Goal: Information Seeking & Learning: Check status

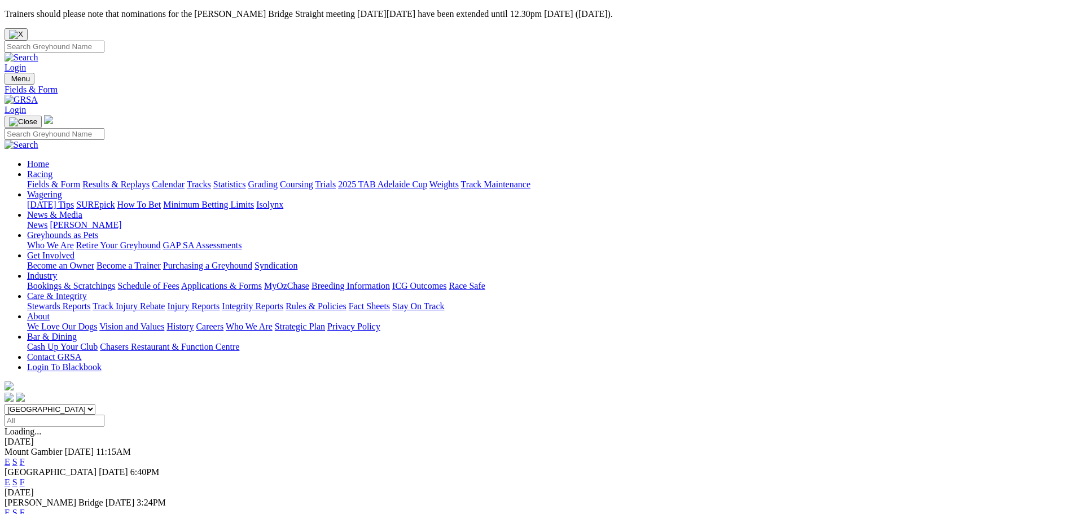
click at [150, 179] on link "Results & Replays" at bounding box center [115, 184] width 67 height 10
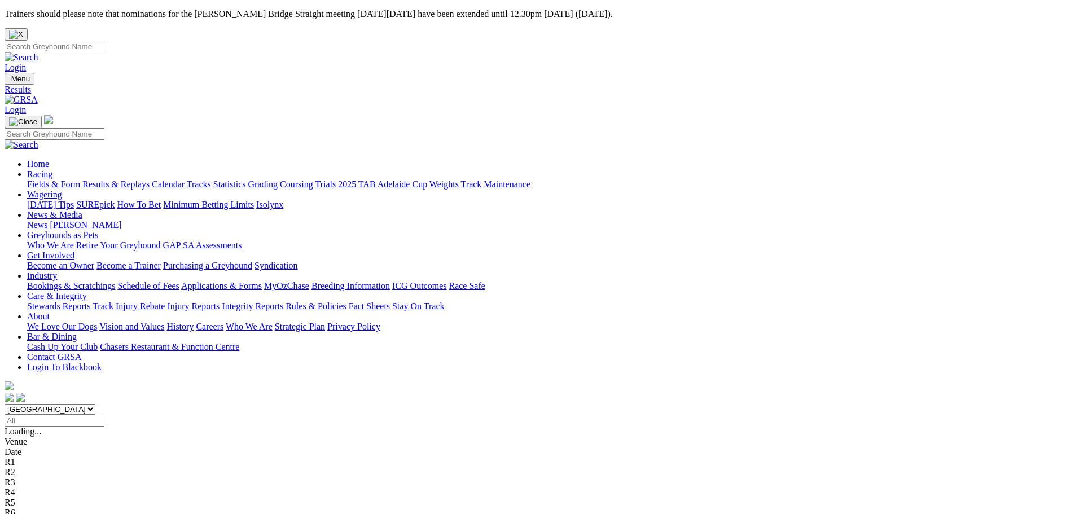
click at [42, 514] on span "8 7 4 5" at bounding box center [29, 523] width 25 height 10
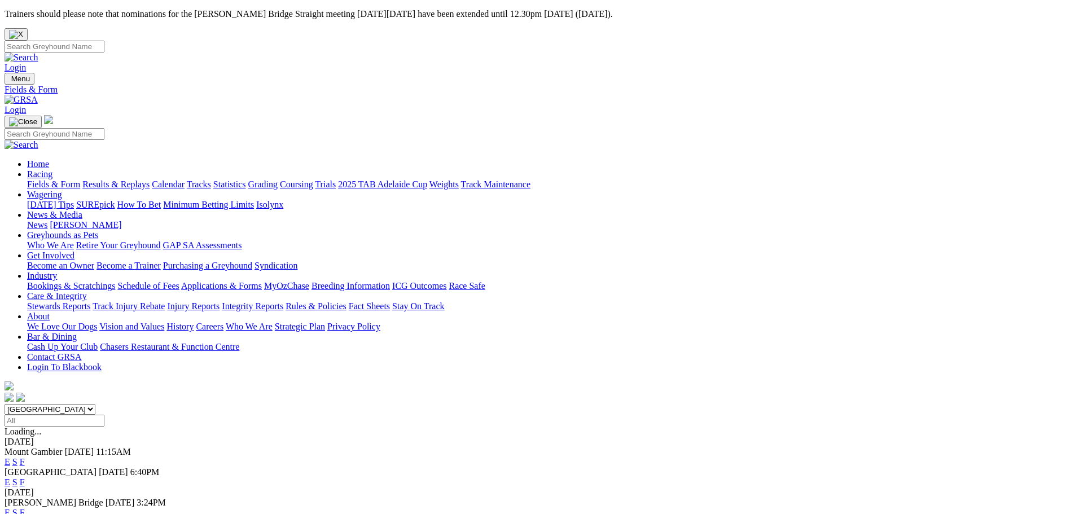
click at [150, 179] on link "Results & Replays" at bounding box center [115, 184] width 67 height 10
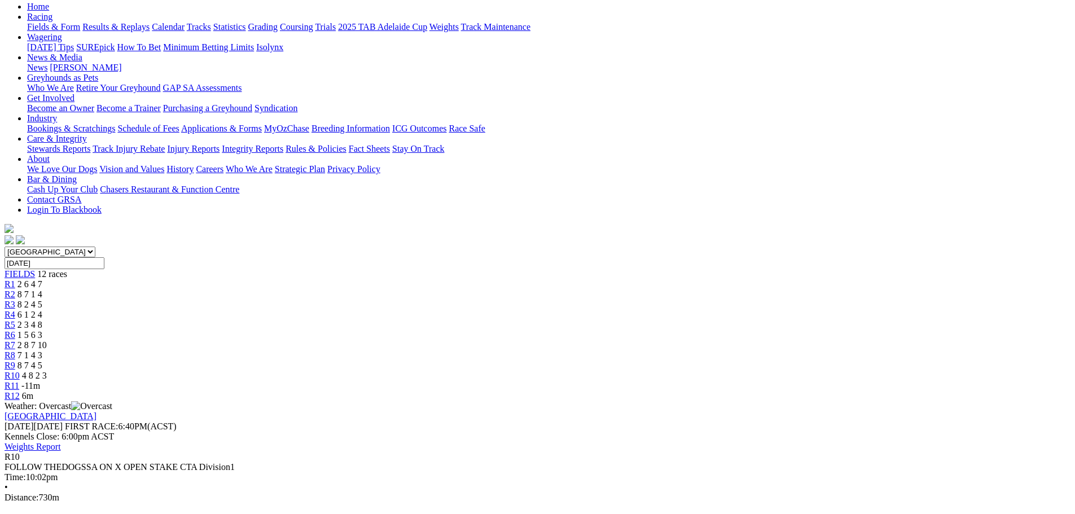
scroll to position [56, 0]
